Goal: Use online tool/utility: Utilize a website feature to perform a specific function

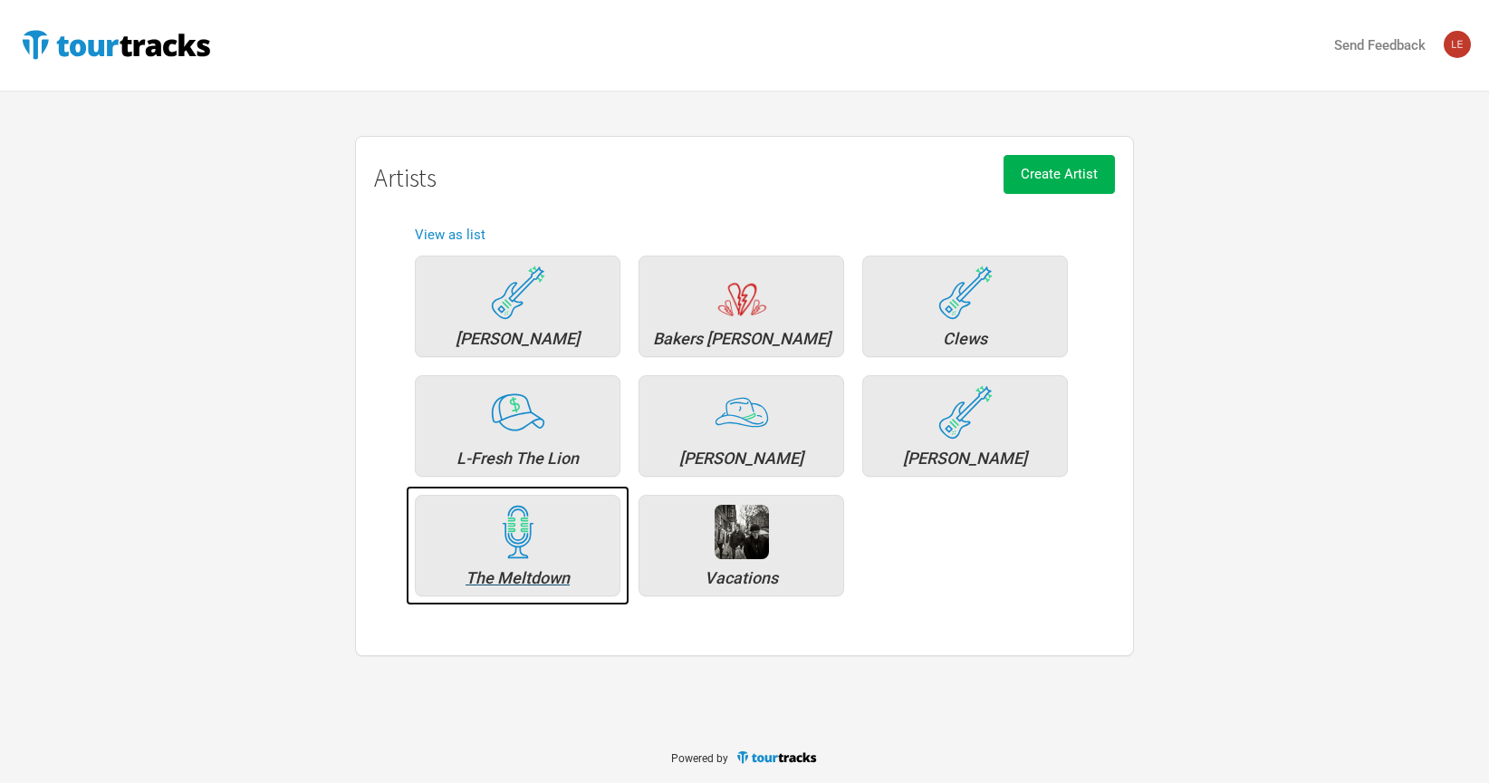
click at [525, 576] on div "The Meltdown" at bounding box center [518, 578] width 186 height 16
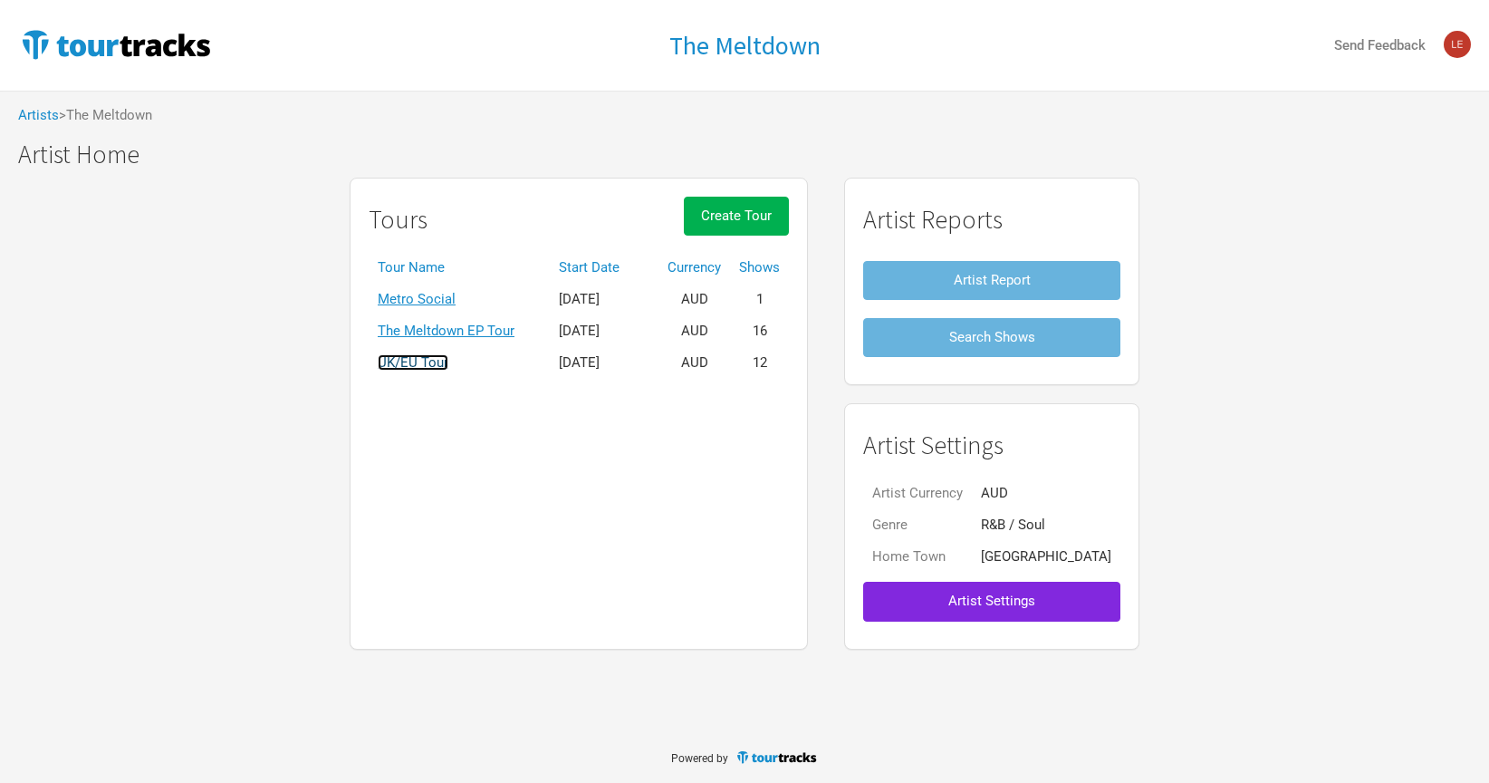
click at [448, 356] on link "UK/EU Tour" at bounding box center [413, 362] width 71 height 16
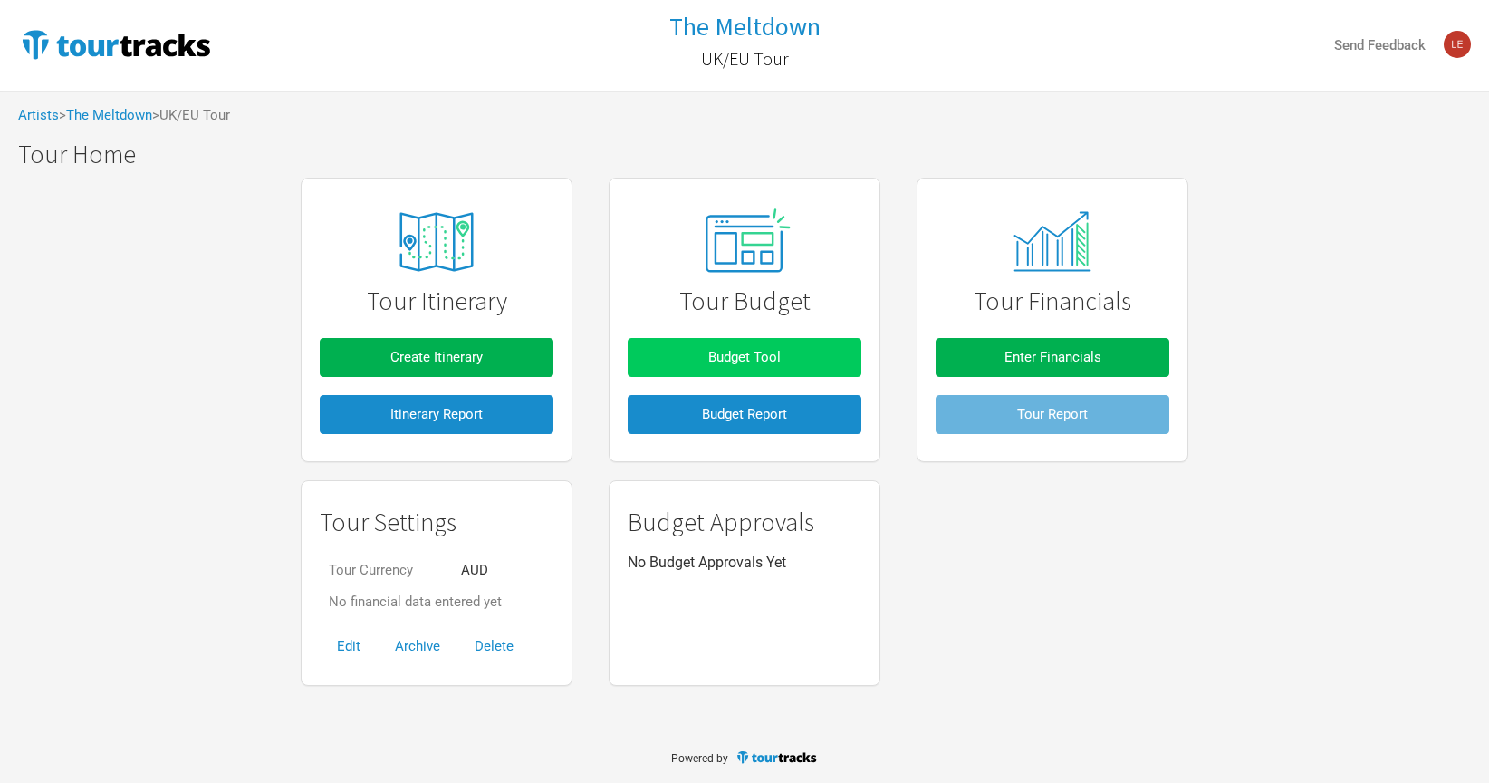
click at [720, 343] on button "Budget Tool" at bounding box center [745, 357] width 234 height 39
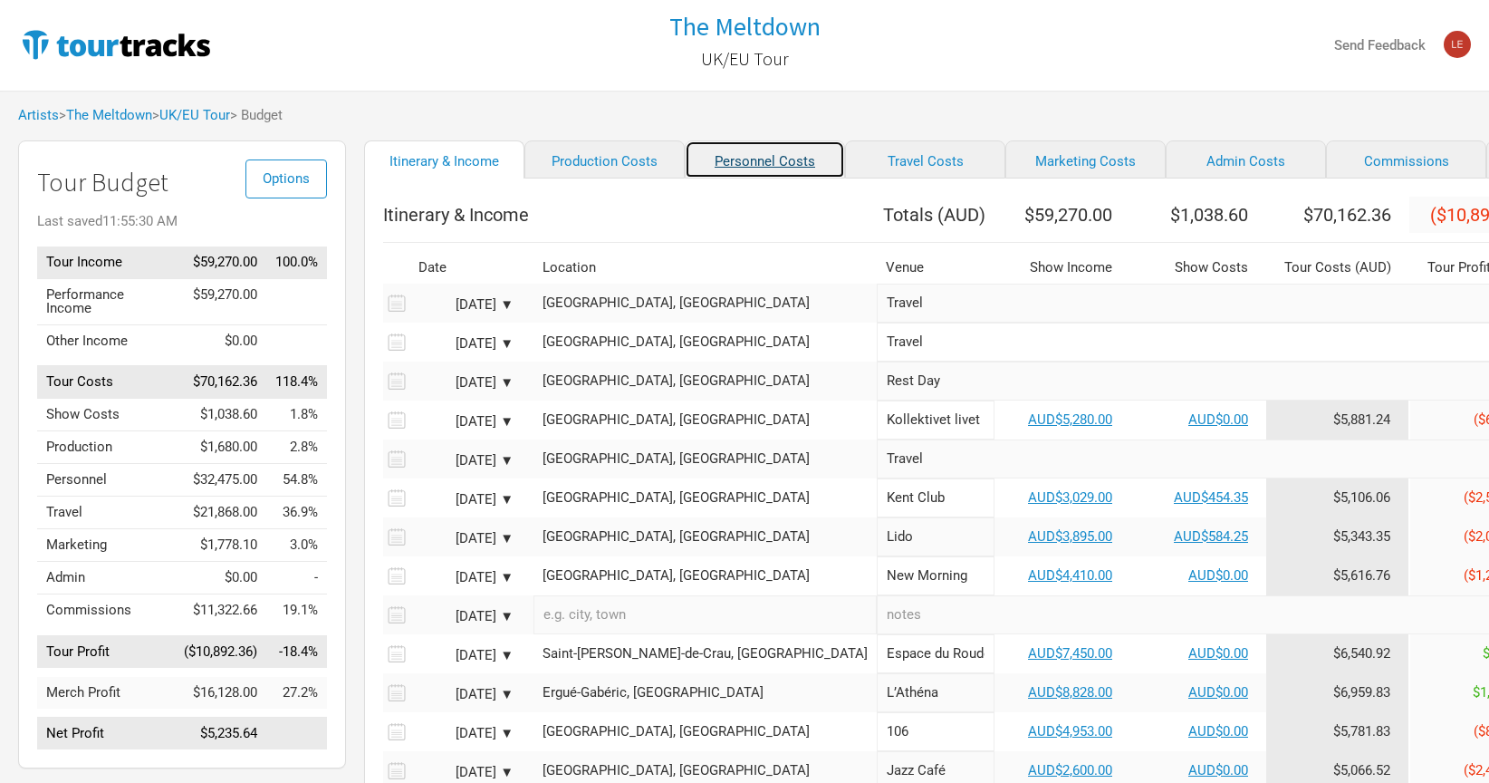
click at [700, 164] on link "Personnel Costs" at bounding box center [765, 159] width 160 height 38
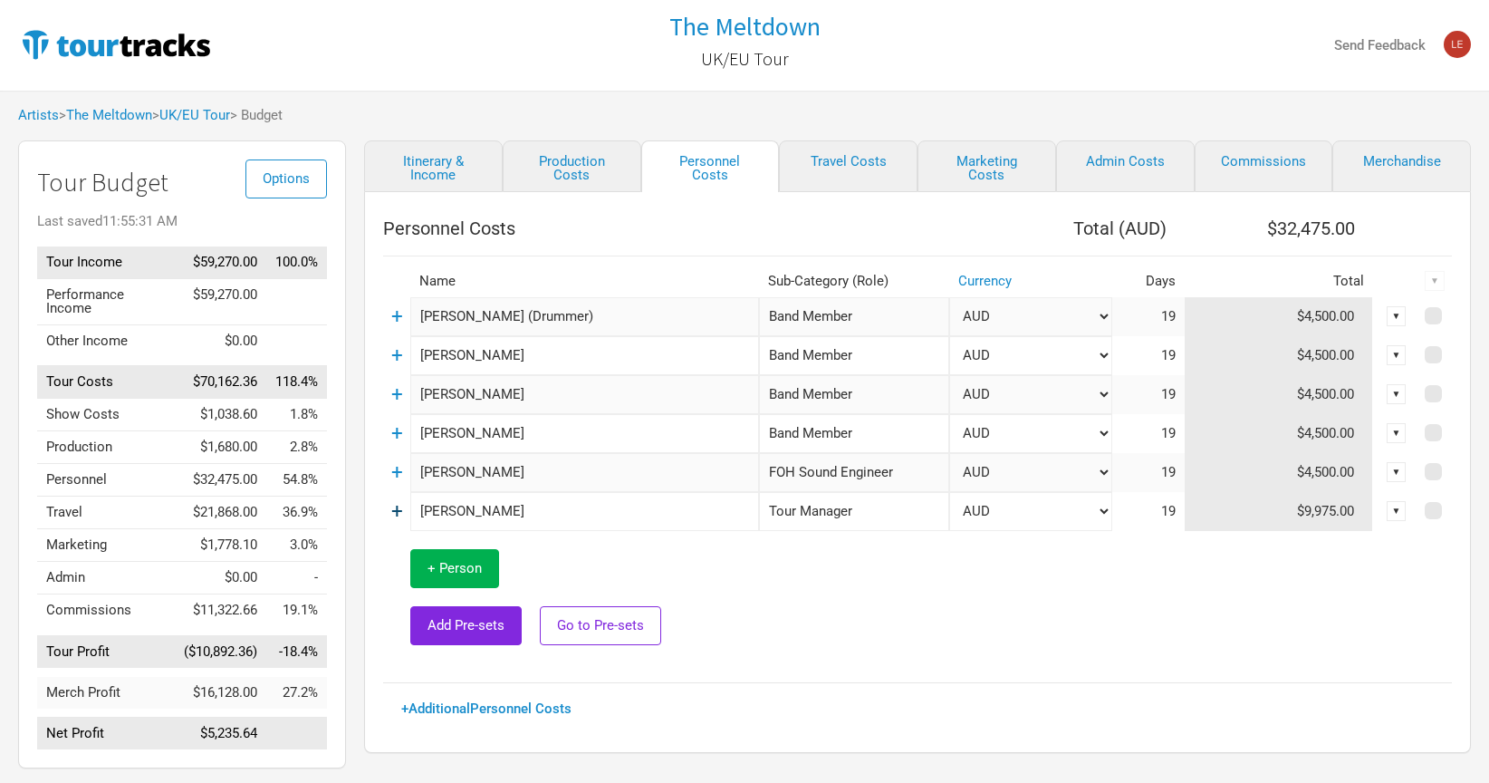
click at [391, 512] on link "+" at bounding box center [397, 511] width 12 height 24
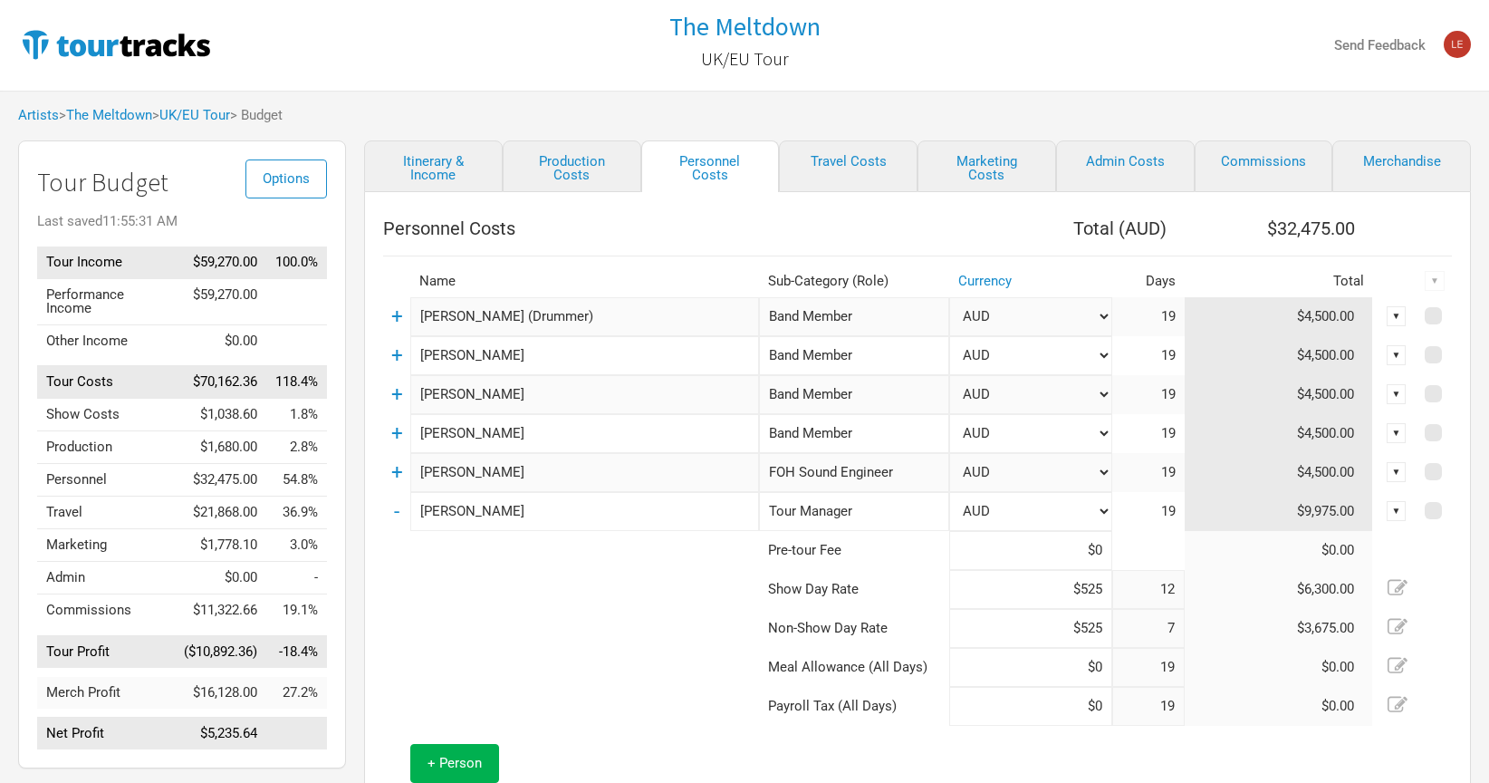
click at [1119, 587] on tr "Show Day Rate $525 12 $6,300.00" at bounding box center [917, 589] width 1069 height 39
type input "$500"
click at [1135, 635] on tr "Non-Show Day Rate $525 7 $3,675.00" at bounding box center [917, 628] width 1069 height 39
click at [1104, 633] on input "$500" at bounding box center [1030, 628] width 163 height 39
click at [984, 623] on input "$500" at bounding box center [1030, 628] width 163 height 39
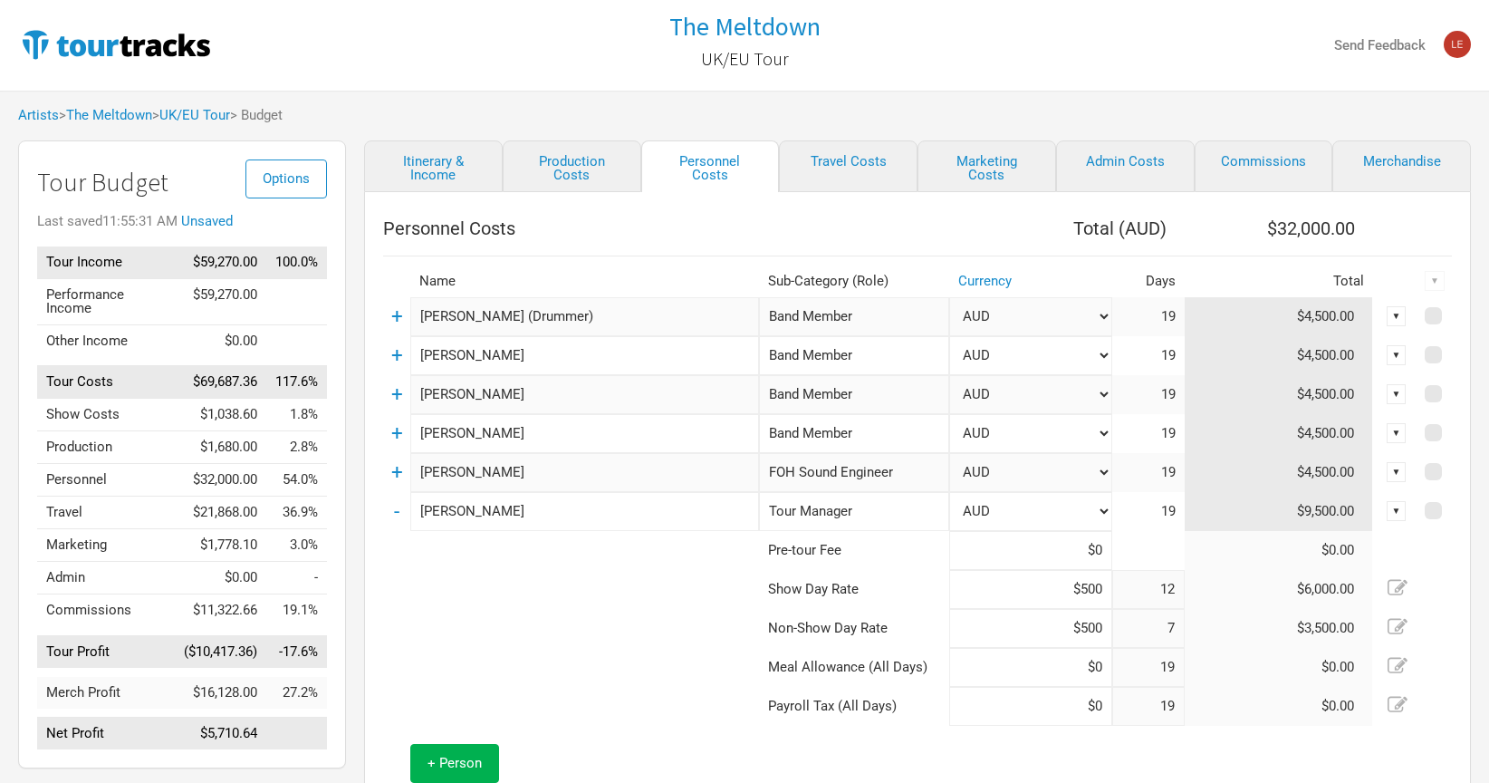
type input "$500"
click at [871, 160] on link "Travel Costs" at bounding box center [848, 166] width 139 height 52
select select "Total Days"
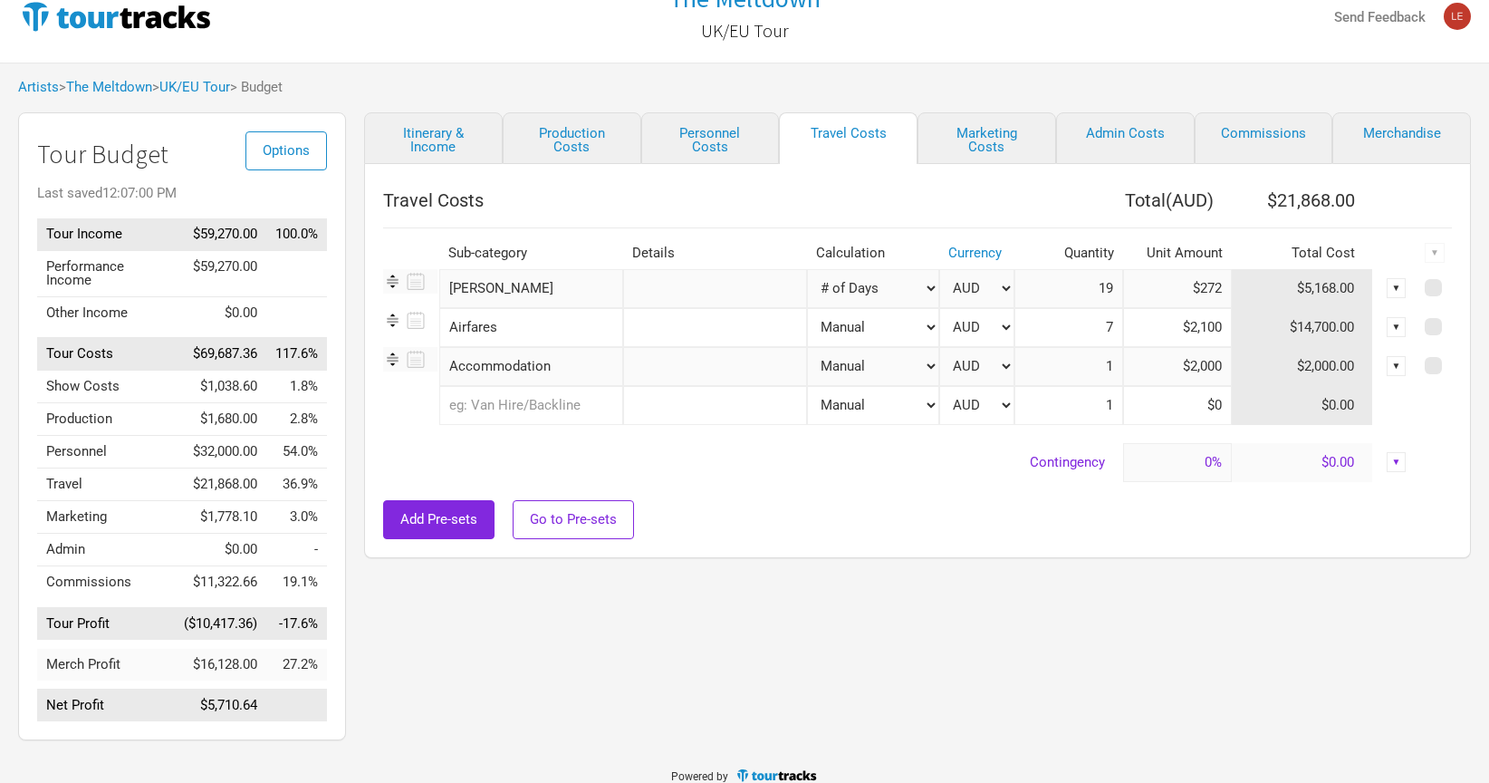
scroll to position [37, 0]
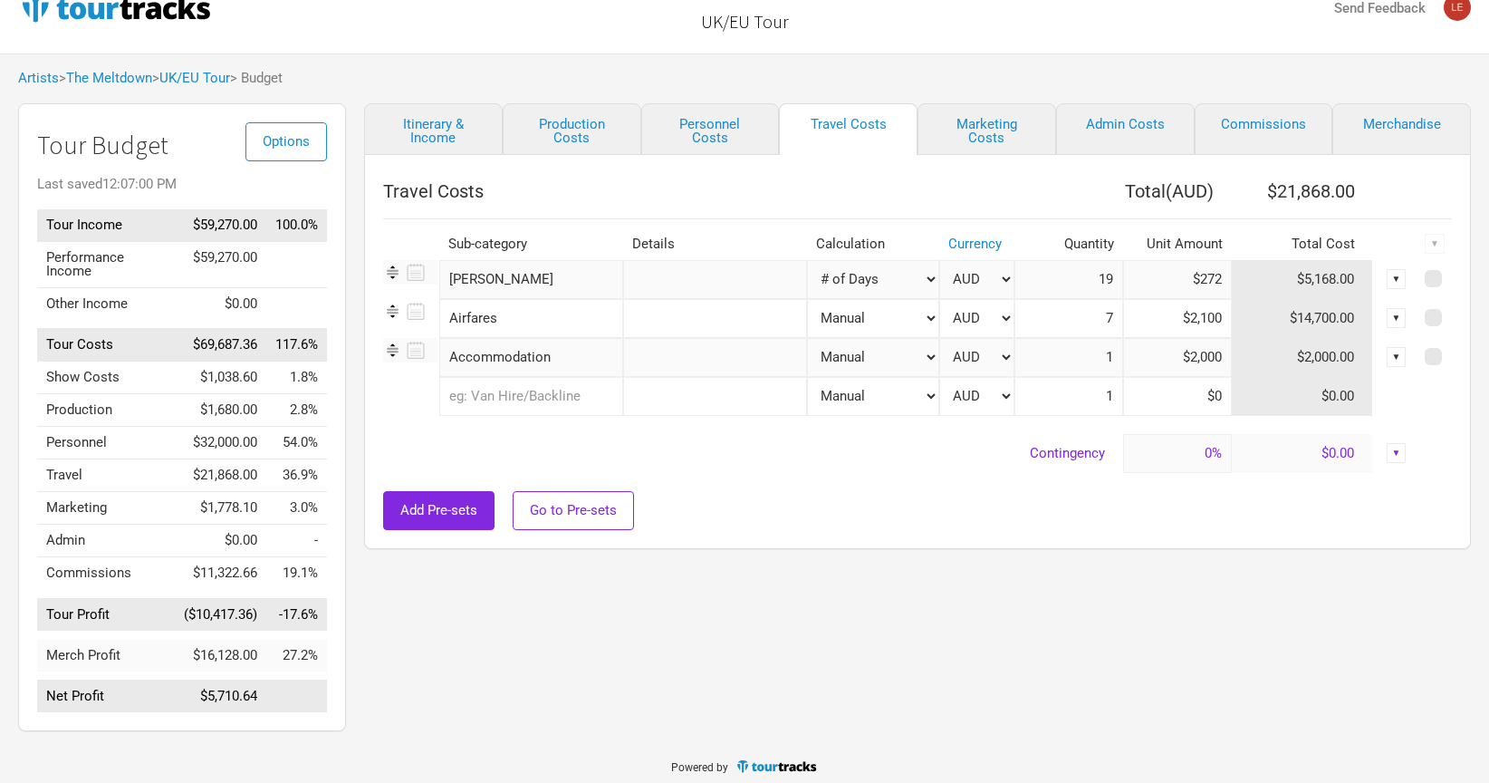
drag, startPoint x: 1182, startPoint y: 318, endPoint x: 1402, endPoint y: 351, distance: 222.6
click at [1401, 351] on tbody "Van Hire 1 selection Manual # of Shows # of Show Days # of Non-Show Days # of D…" at bounding box center [917, 366] width 1069 height 213
type input "$2,600"
click at [950, 416] on td at bounding box center [900, 425] width 1035 height 18
